Goal: Task Accomplishment & Management: Complete application form

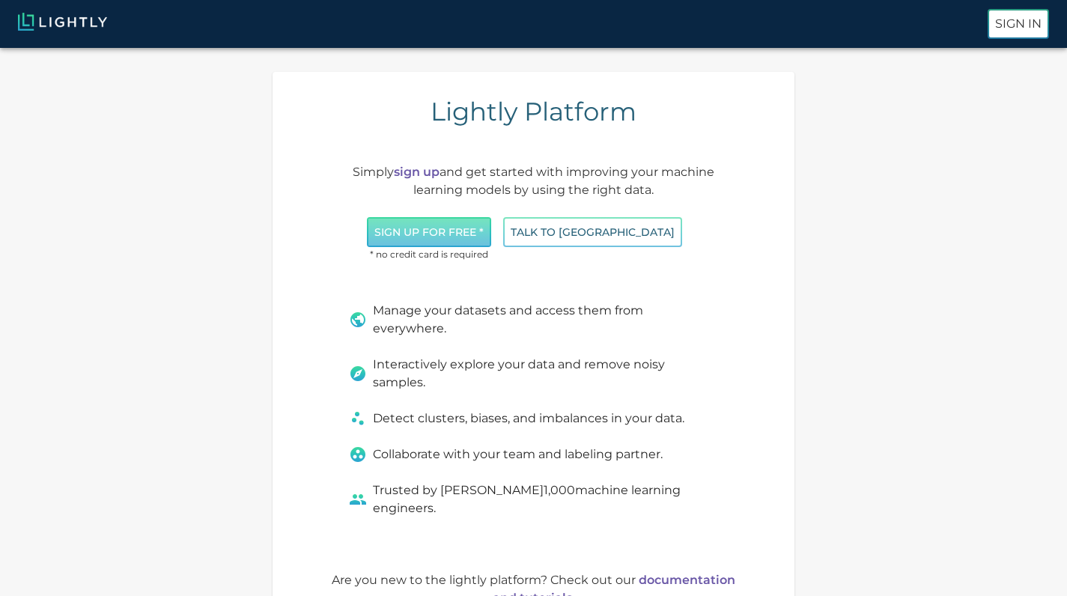
click at [487, 219] on button "Sign up for free *" at bounding box center [429, 232] width 124 height 31
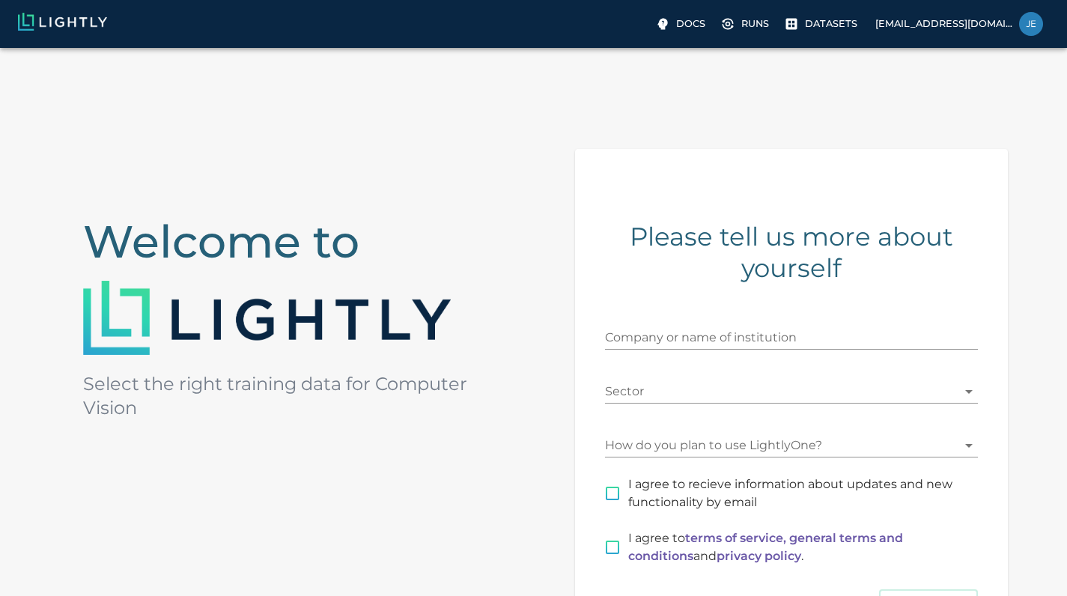
click at [776, 338] on input "Company or name of institution" at bounding box center [791, 338] width 373 height 24
type input "[GEOGRAPHIC_DATA]"
click at [728, 398] on body "Docs Runs Datasets [EMAIL_ADDRESS][DOMAIN_NAME] Welcome to Select the right tra…" at bounding box center [533, 423] width 1067 height 750
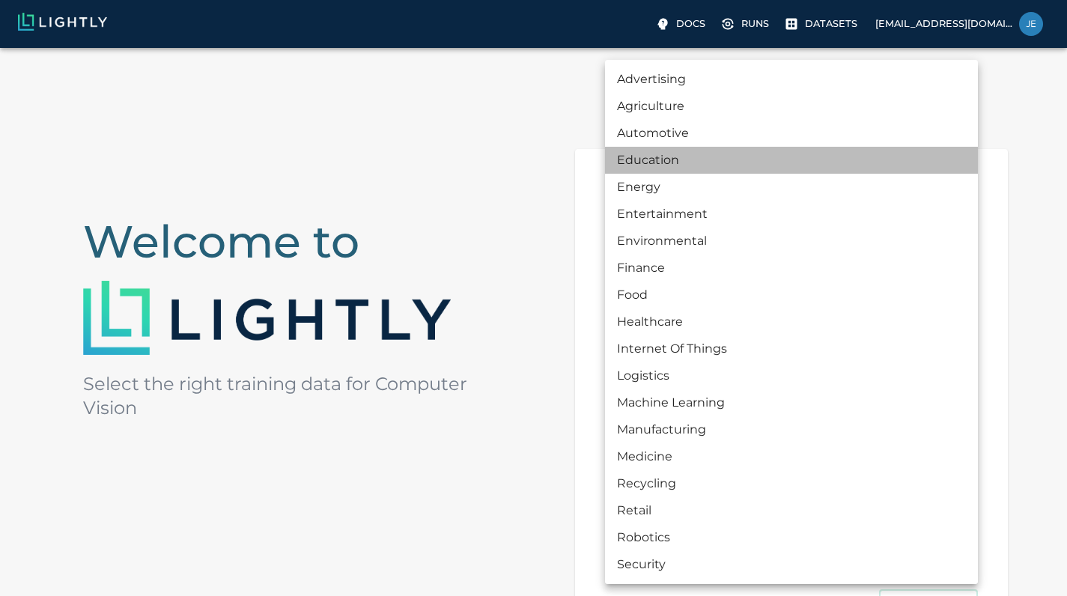
click at [727, 161] on li "Education" at bounding box center [791, 160] width 373 height 27
type input "EDUCATION"
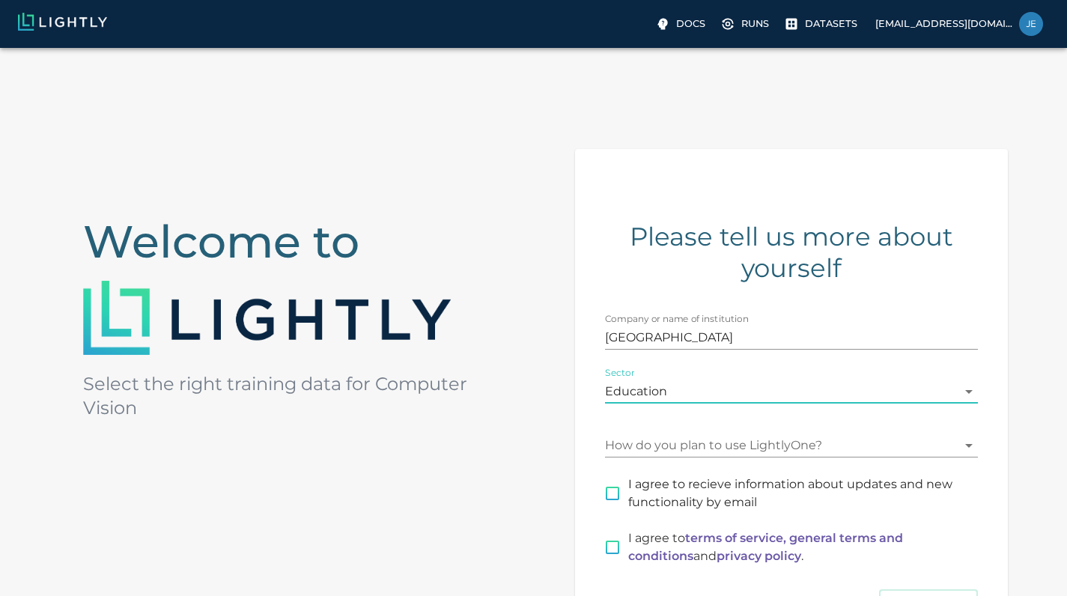
click at [705, 444] on body "Docs Runs Datasets [EMAIL_ADDRESS][DOMAIN_NAME] Welcome to Select the right tra…" at bounding box center [533, 423] width 1067 height 750
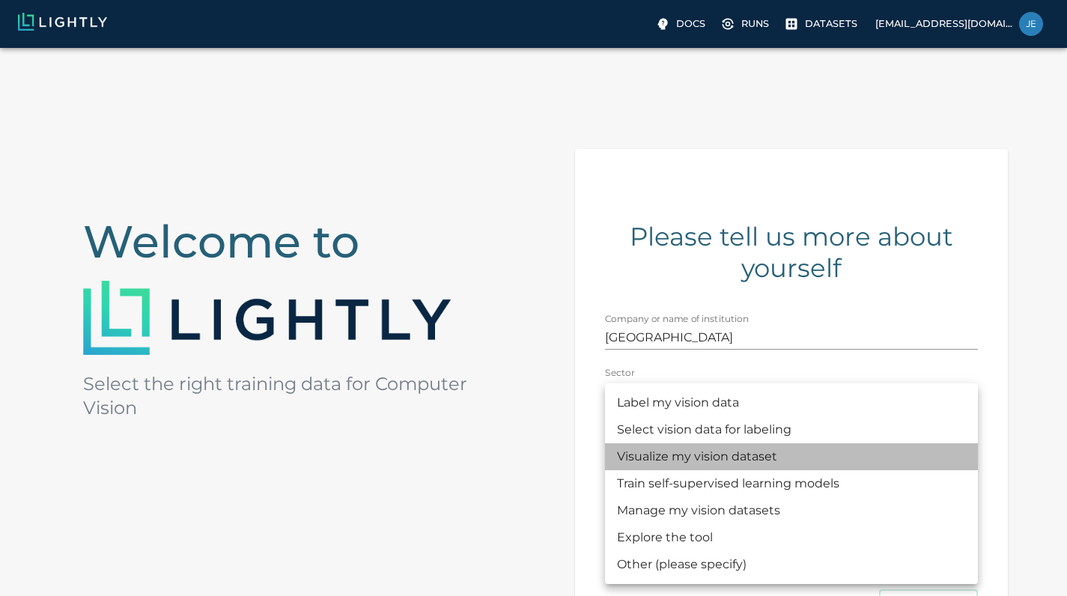
click at [732, 460] on li "Visualize my vision dataset" at bounding box center [791, 456] width 373 height 27
type input "VISUALIZATION"
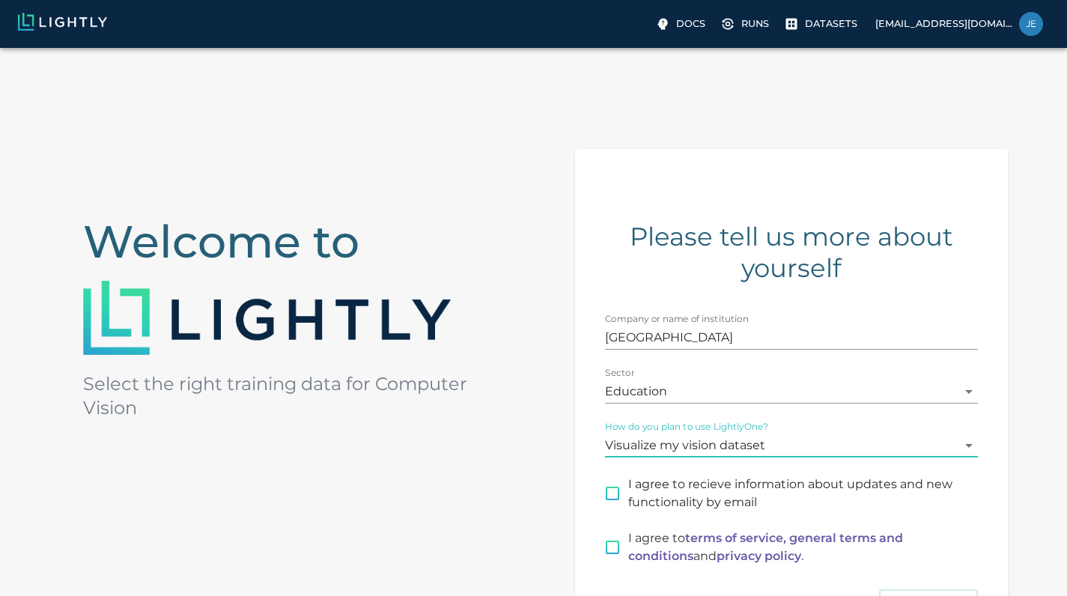
click at [612, 548] on input "I agree to terms of service, general terms and conditions and privacy policy ." at bounding box center [612, 547] width 31 height 31
checkbox input "true"
click at [617, 494] on input "I agree to recieve information about updates and new functionality by email" at bounding box center [612, 493] width 31 height 31
checkbox input "true"
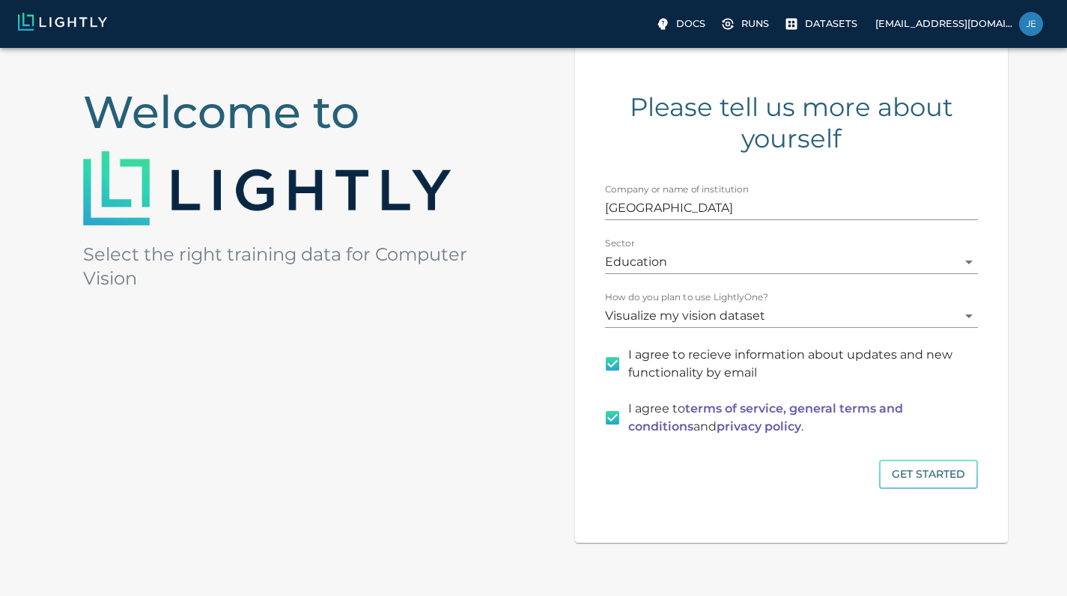
scroll to position [154, 0]
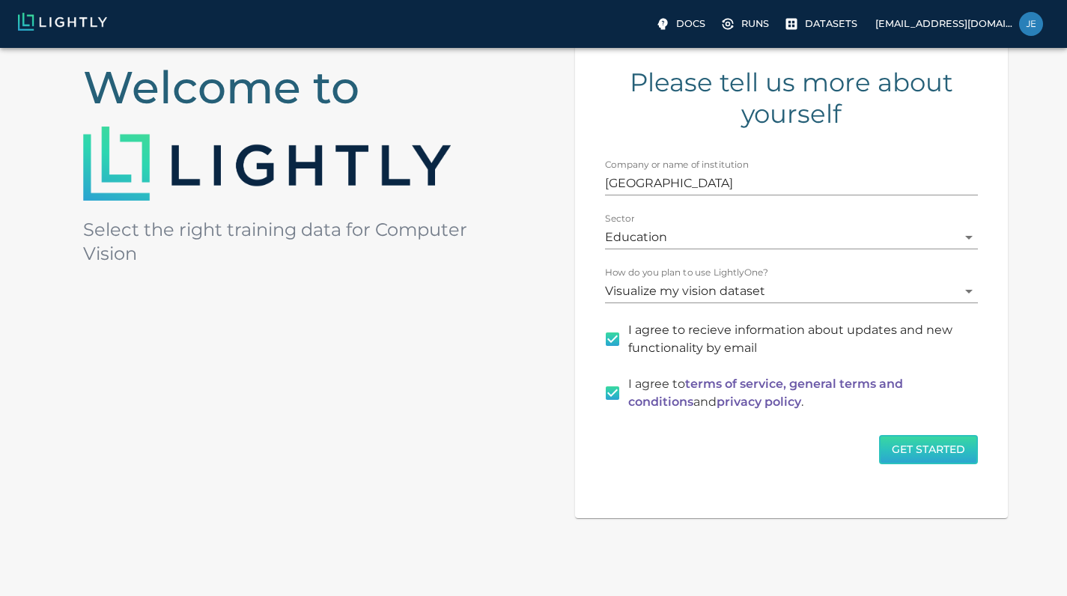
click at [942, 455] on button "Get Started" at bounding box center [928, 449] width 99 height 29
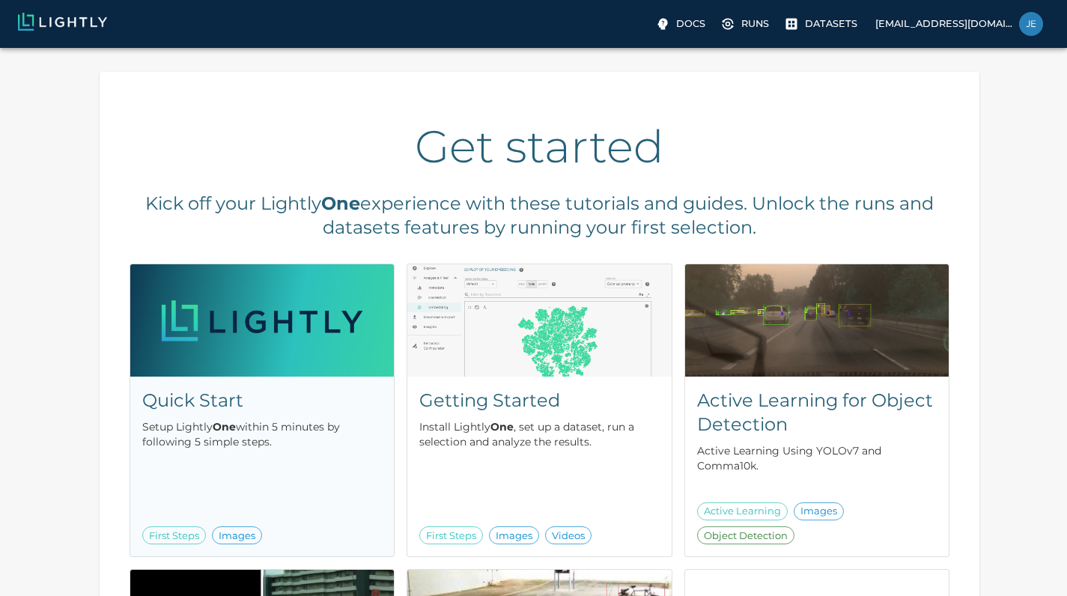
click at [189, 538] on span "First Steps" at bounding box center [174, 536] width 62 height 15
